Goal: Transaction & Acquisition: Purchase product/service

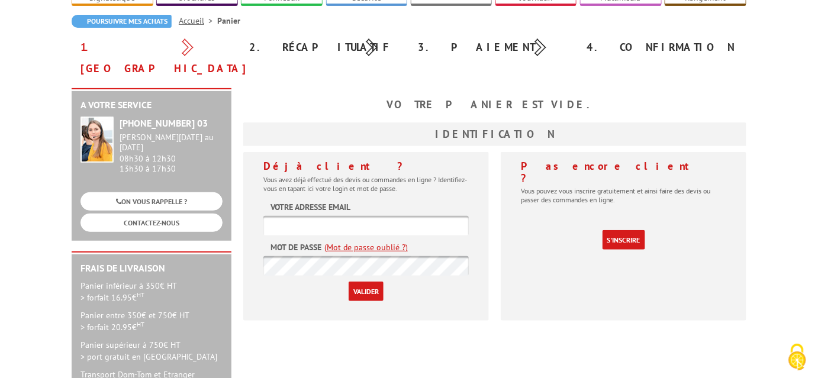
type input "[EMAIL_ADDRESS][DOMAIN_NAME]"
click at [380, 282] on input "Valider" at bounding box center [366, 292] width 35 height 20
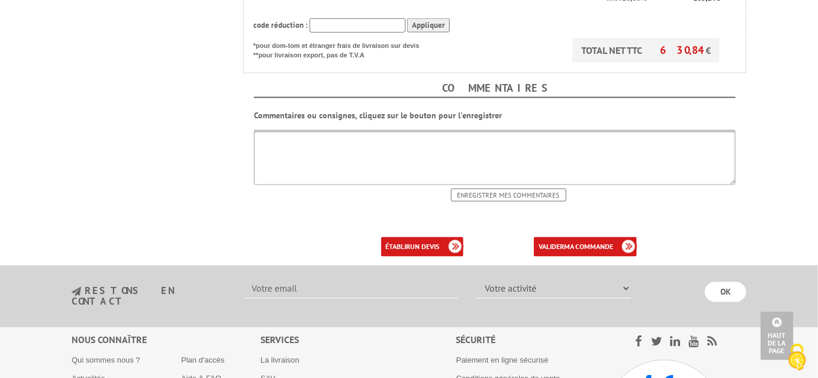
scroll to position [538, 0]
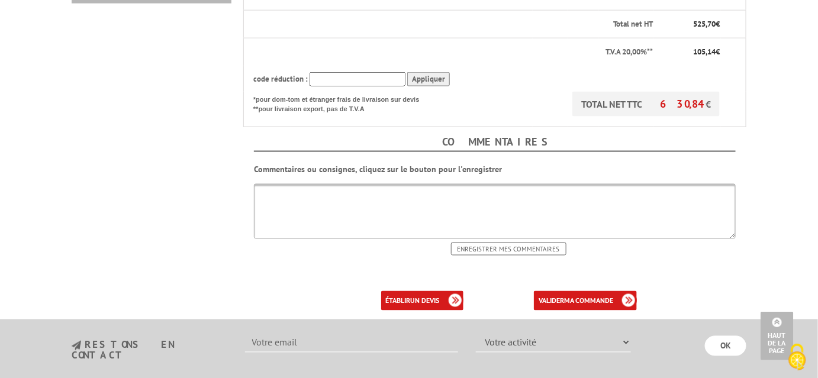
click at [445, 188] on textarea at bounding box center [495, 211] width 482 height 55
click at [551, 291] on link "valider ma commande" at bounding box center [585, 301] width 103 height 20
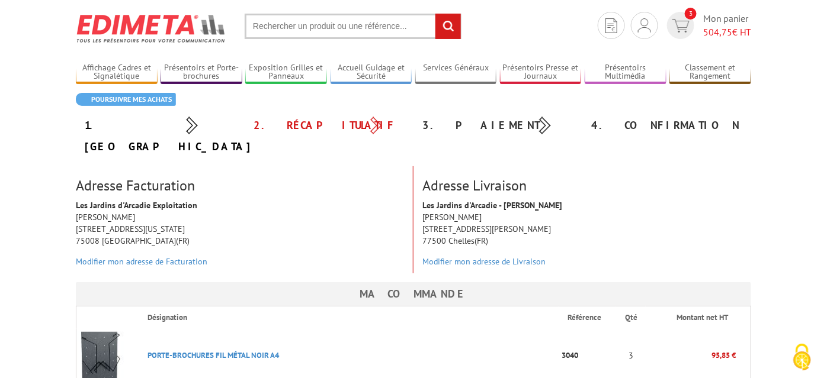
scroll to position [53, 0]
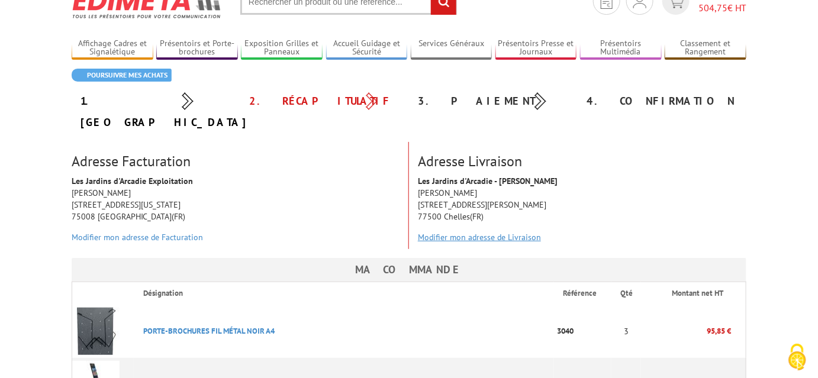
click at [463, 232] on link "Modifier mon adresse de Livraison" at bounding box center [479, 237] width 123 height 11
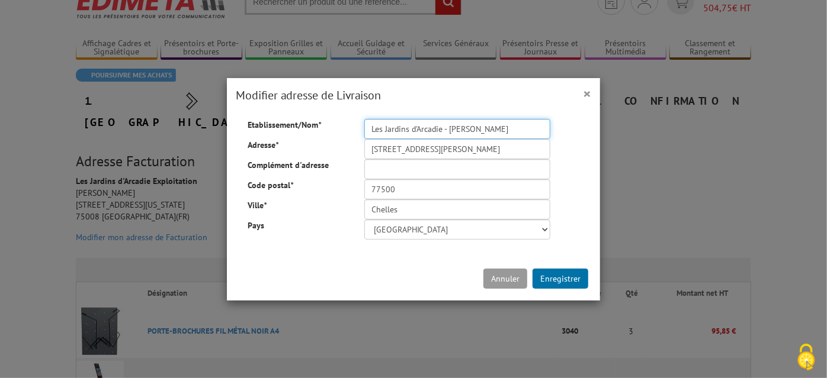
click at [514, 133] on input "Les Jardins d'Arcadie - LISA WILLIAMSON" at bounding box center [457, 129] width 186 height 20
type input "Les Jardins d'Arcadie - Alexis Rech"
click at [483, 152] on input "51 Avenue du Maréchal Foch" at bounding box center [457, 149] width 186 height 20
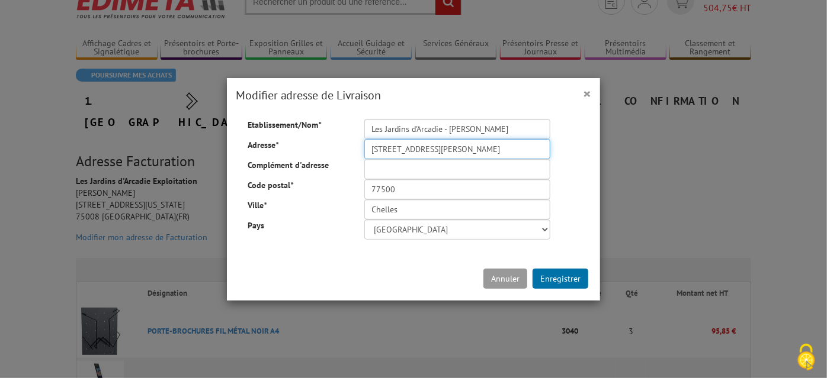
paste input "108 rue Gambetta"
type input "108 rue Gambetta"
click at [412, 181] on input "77500" at bounding box center [457, 189] width 186 height 20
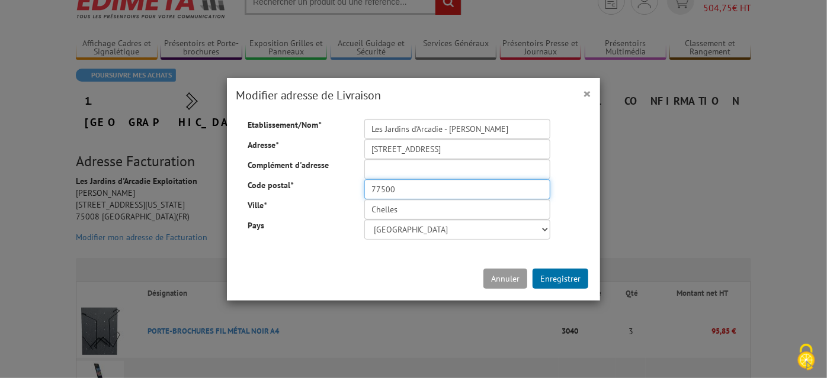
paste input "440"
type input "44000"
click at [400, 210] on input "Chelles" at bounding box center [457, 210] width 186 height 20
paste input "Nant"
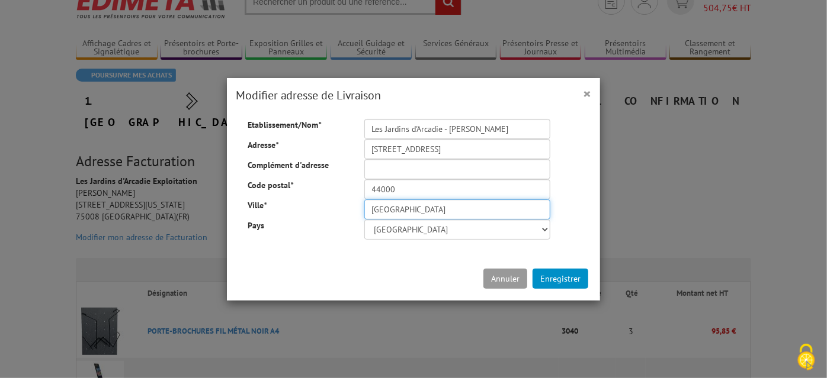
type input "[GEOGRAPHIC_DATA]"
click at [567, 274] on button "Enregistrer" at bounding box center [560, 279] width 56 height 20
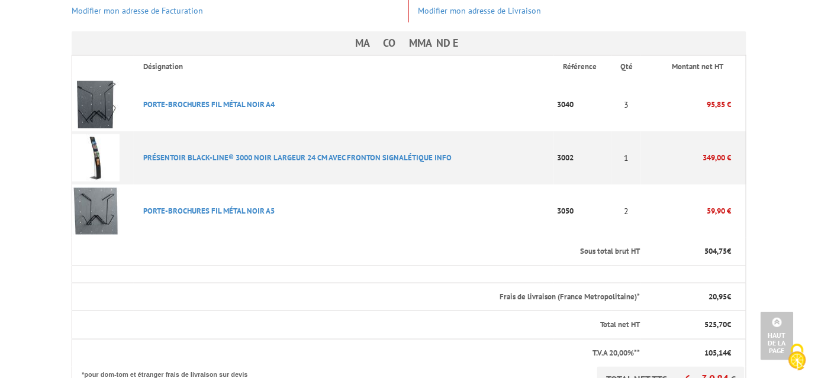
scroll to position [484, 0]
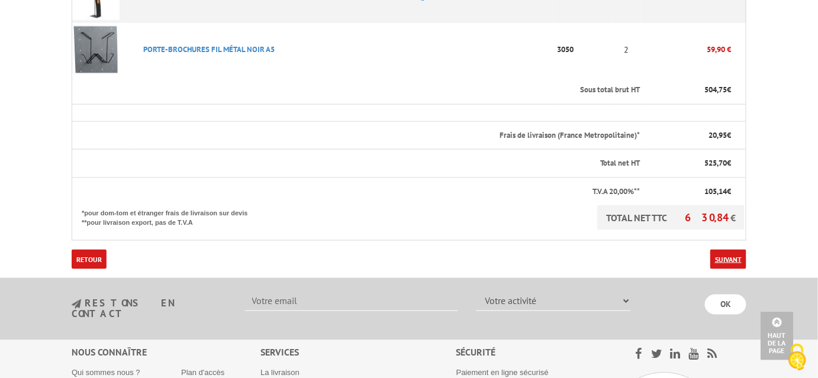
click at [731, 250] on link "Suivant" at bounding box center [729, 260] width 36 height 20
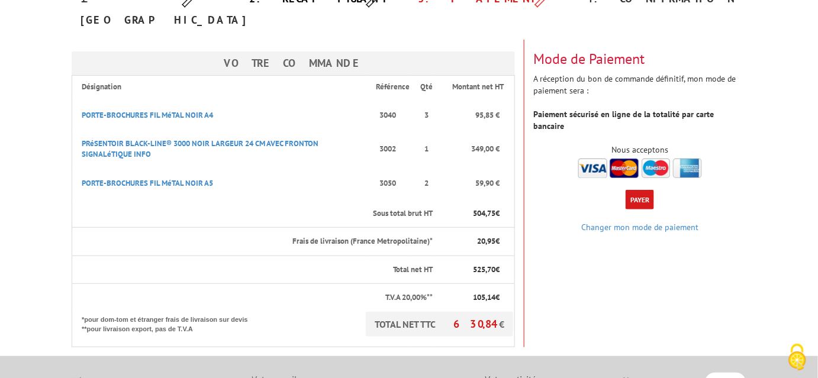
scroll to position [161, 0]
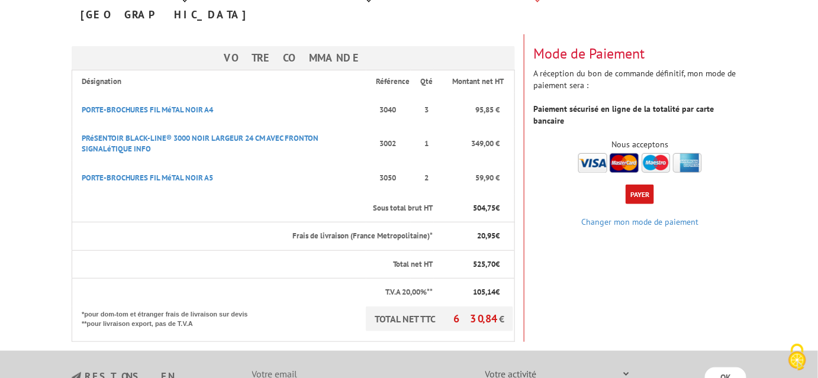
click at [641, 185] on button "Payer" at bounding box center [640, 195] width 28 height 20
